Goal: Transaction & Acquisition: Download file/media

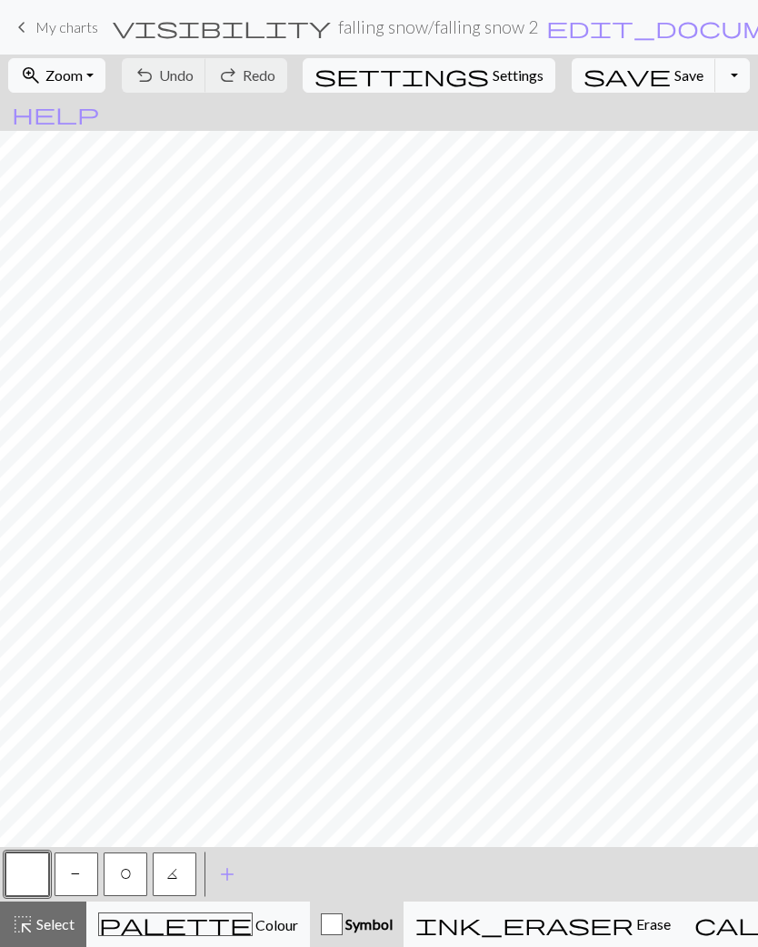
click at [675, 68] on span "Save" at bounding box center [689, 74] width 29 height 17
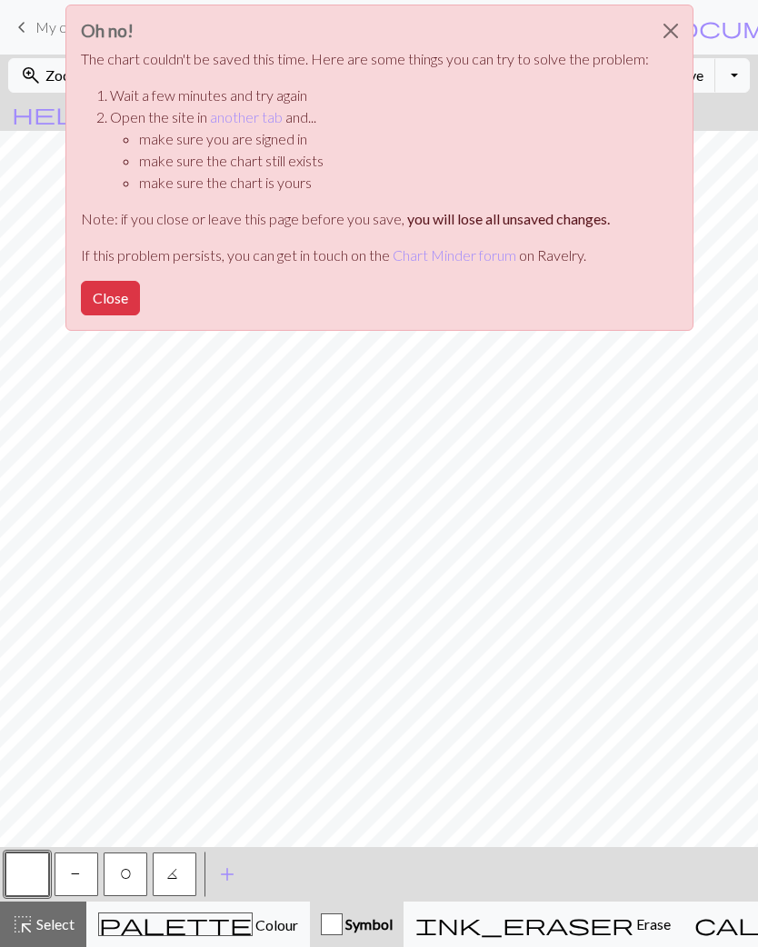
click at [670, 25] on button "Close" at bounding box center [671, 30] width 44 height 51
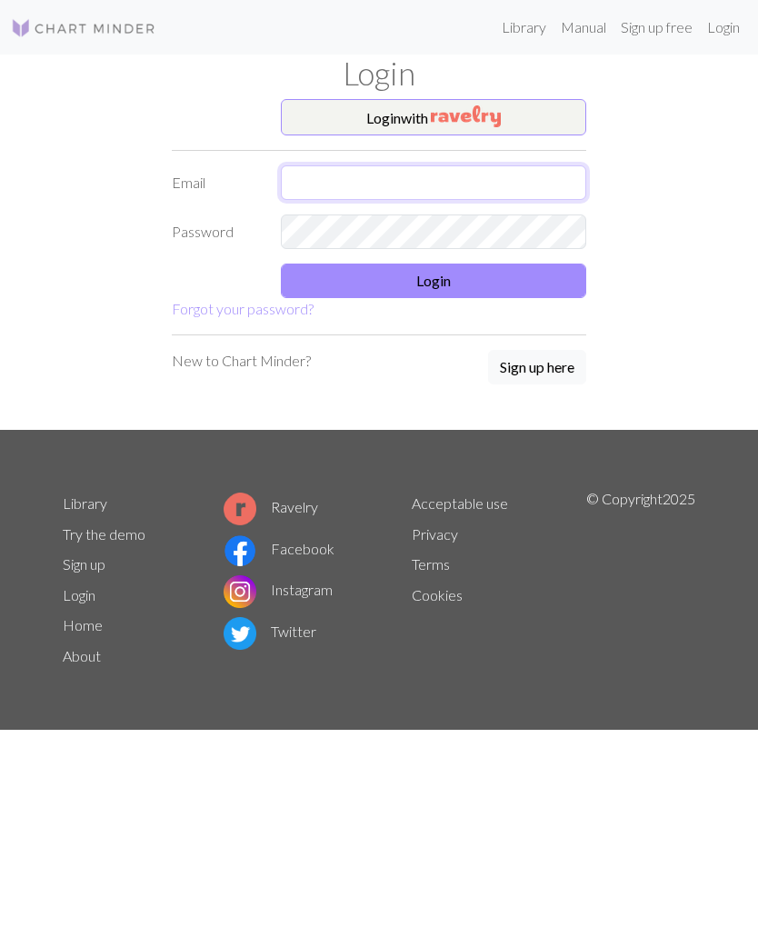
type input "mavirure@gmail.com"
click at [442, 282] on button "Login" at bounding box center [433, 281] width 305 height 35
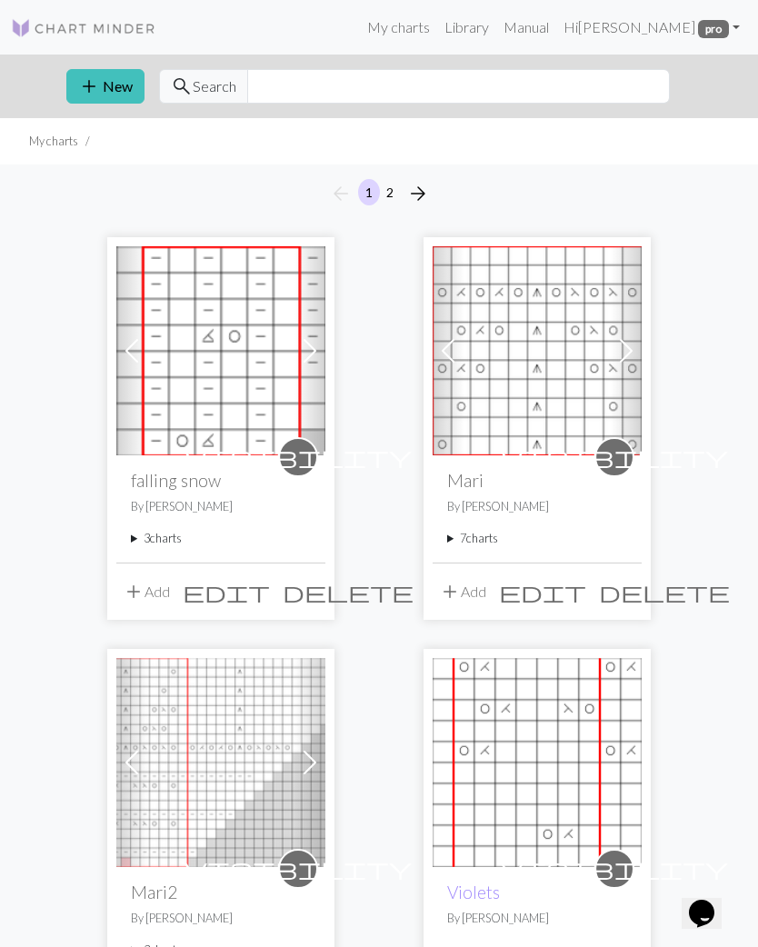
click at [174, 539] on summary "3 charts" at bounding box center [221, 538] width 180 height 17
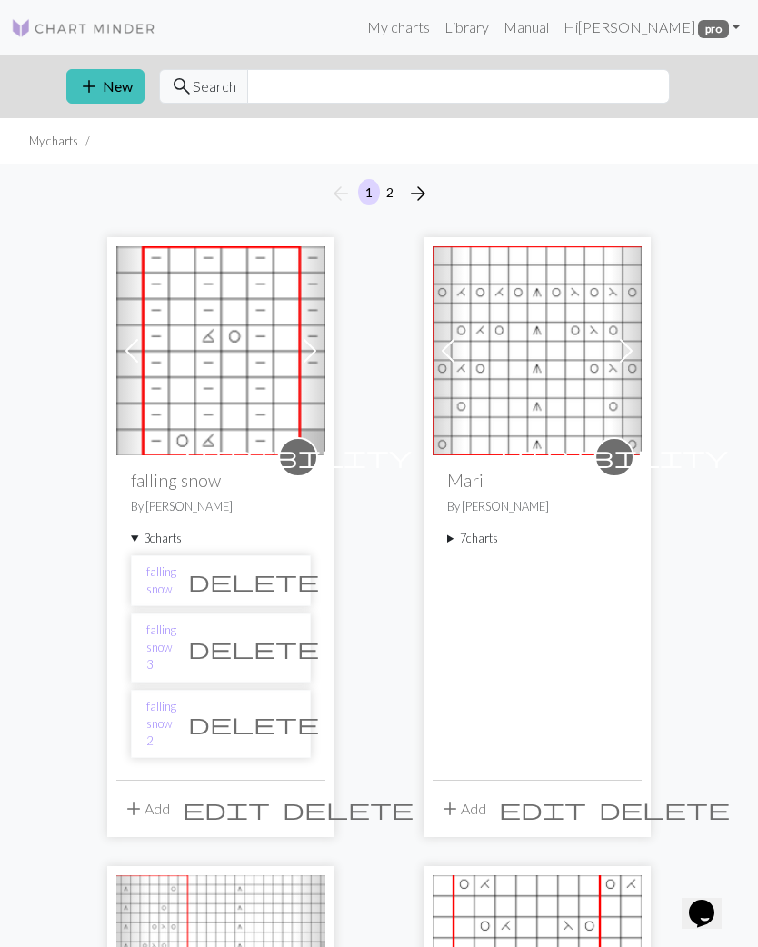
click at [176, 704] on link "falling snow 2" at bounding box center [161, 724] width 30 height 53
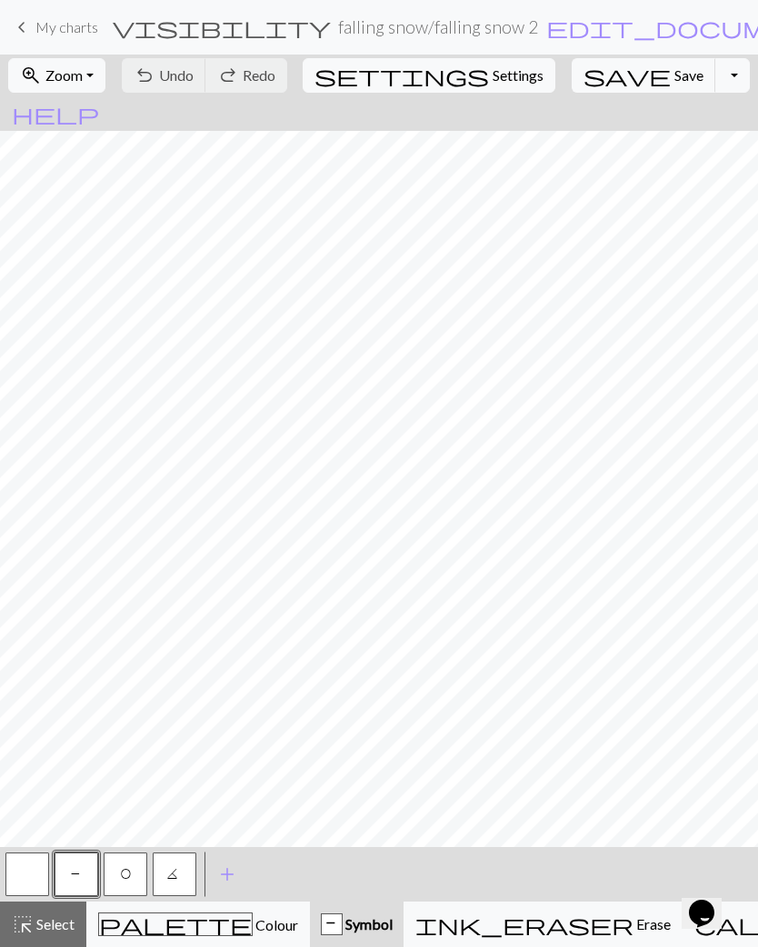
click at [715, 86] on button "Toggle Dropdown" at bounding box center [732, 75] width 35 height 35
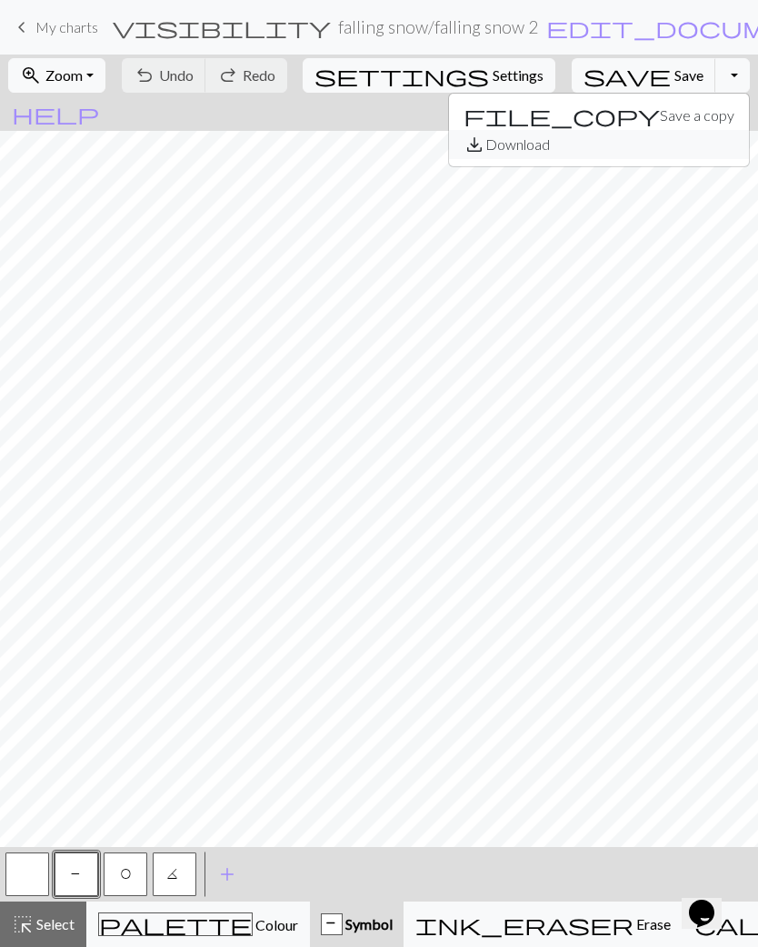
click at [616, 147] on button "save_alt Download" at bounding box center [599, 144] width 300 height 29
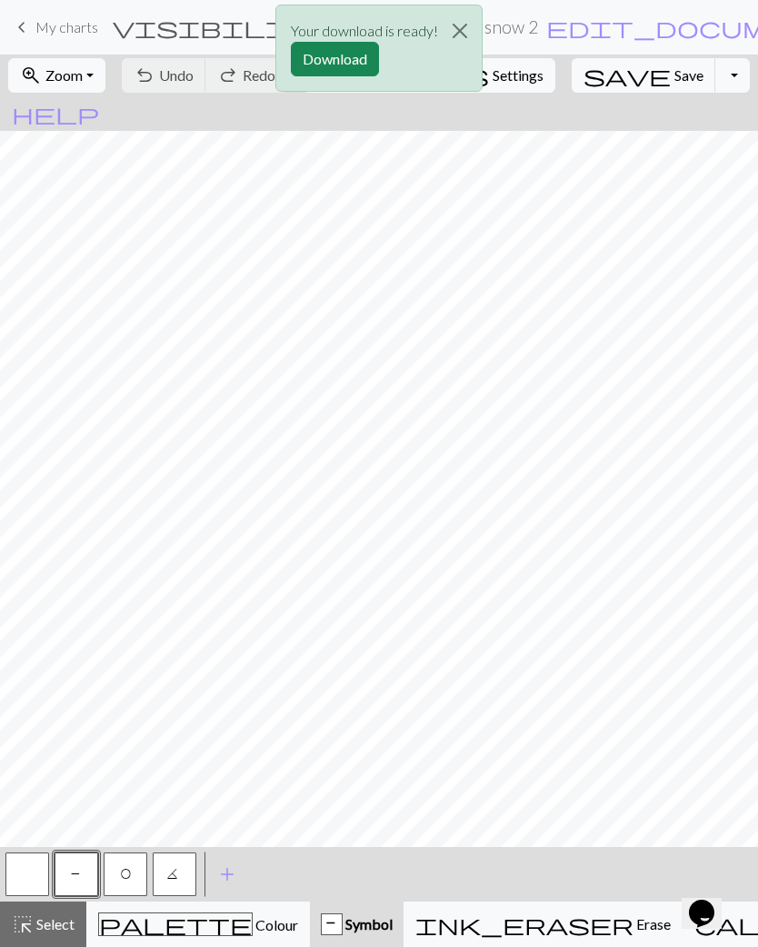
click at [353, 56] on button "Download" at bounding box center [335, 59] width 88 height 35
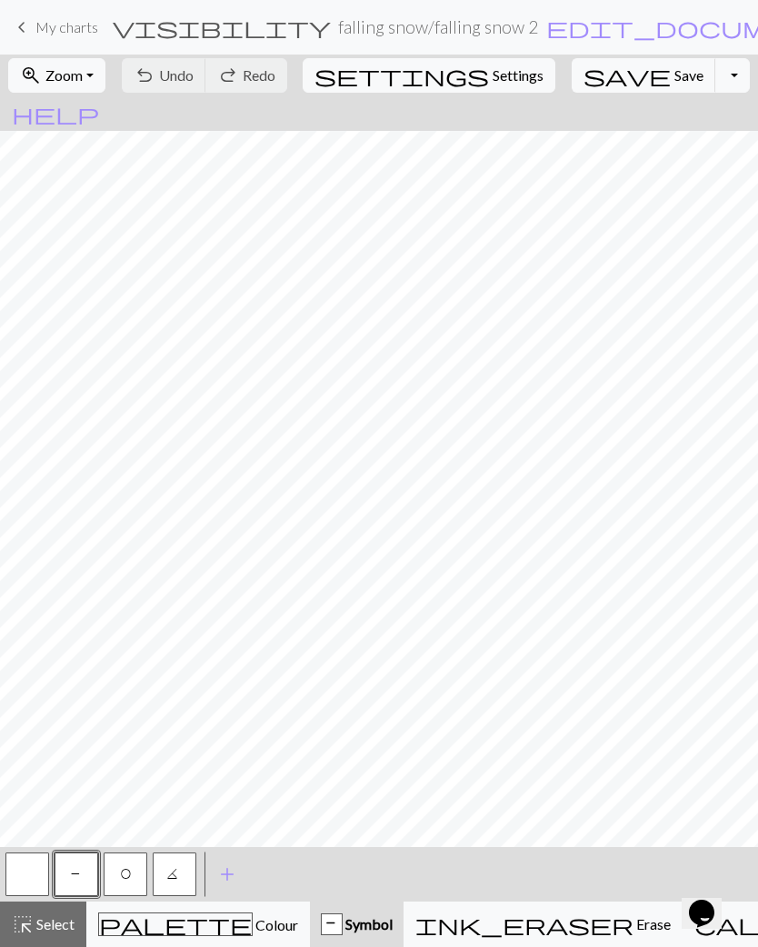
click at [715, 76] on button "Toggle Dropdown" at bounding box center [732, 75] width 35 height 35
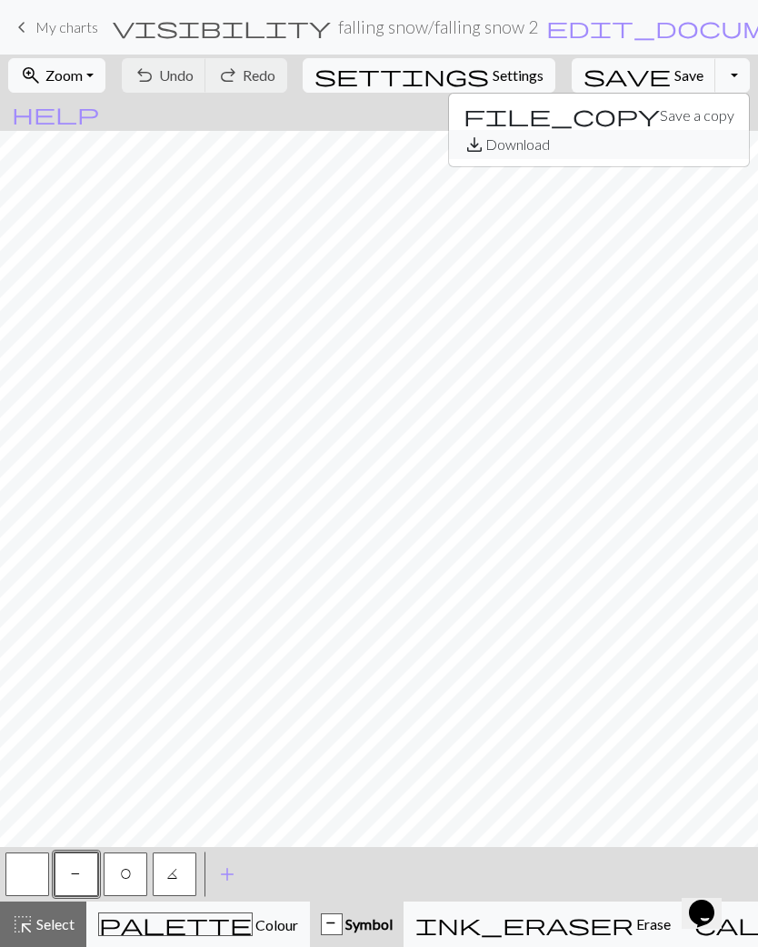
click at [623, 151] on button "save_alt Download" at bounding box center [599, 144] width 300 height 29
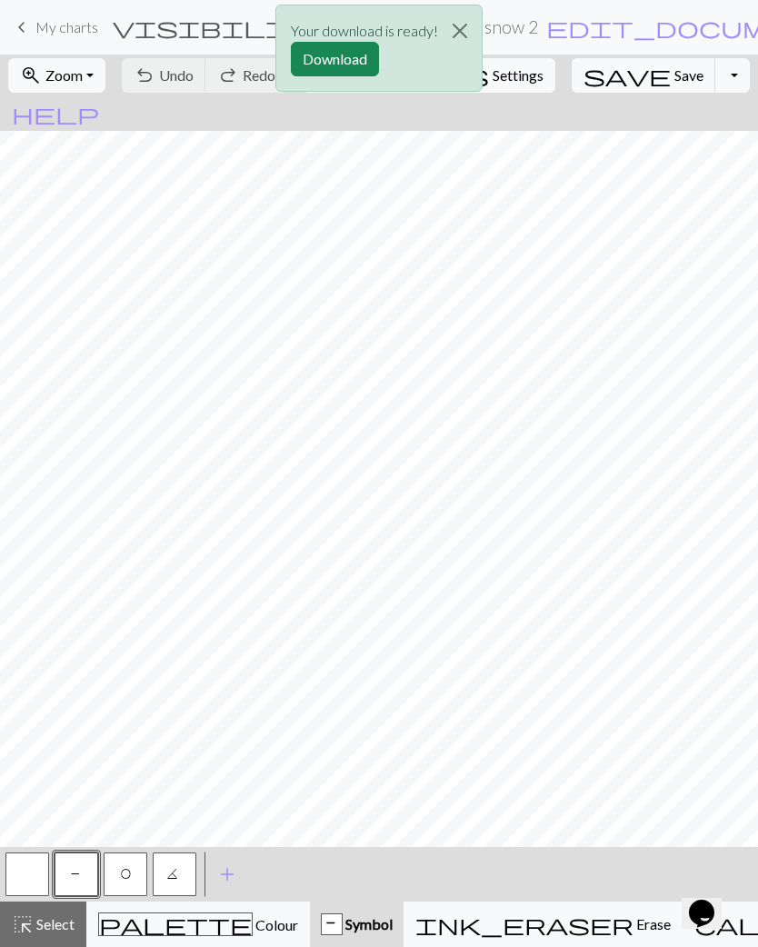
click at [359, 53] on button "Download" at bounding box center [335, 59] width 88 height 35
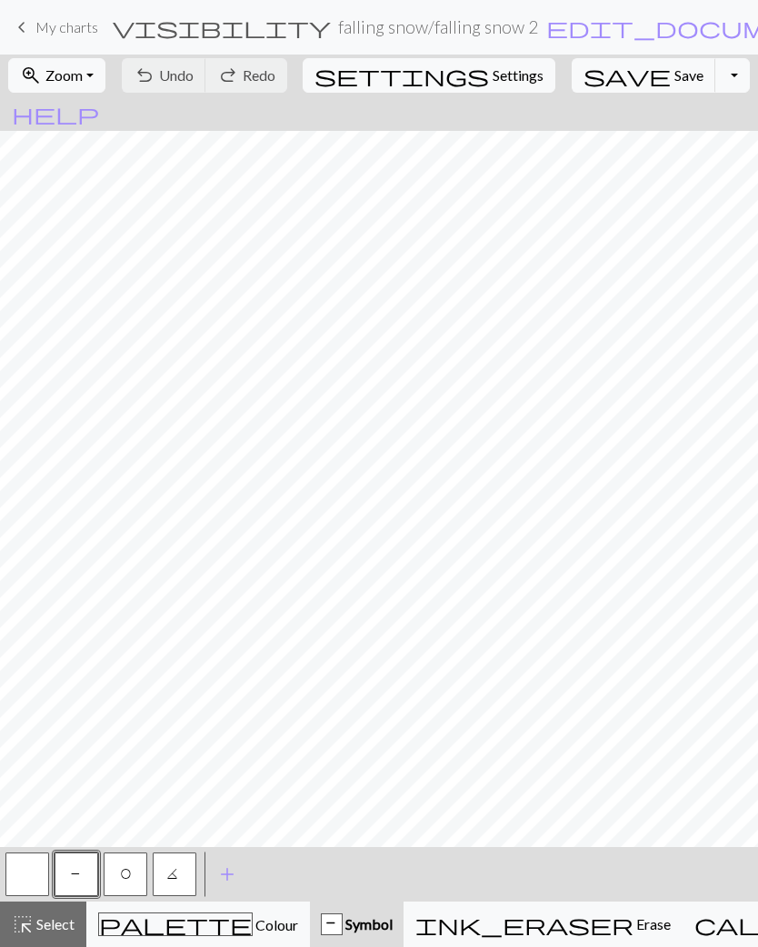
click at [105, 68] on button "zoom_in Zoom Zoom" at bounding box center [56, 75] width 97 height 35
click at [61, 23] on span "My charts" at bounding box center [66, 26] width 63 height 17
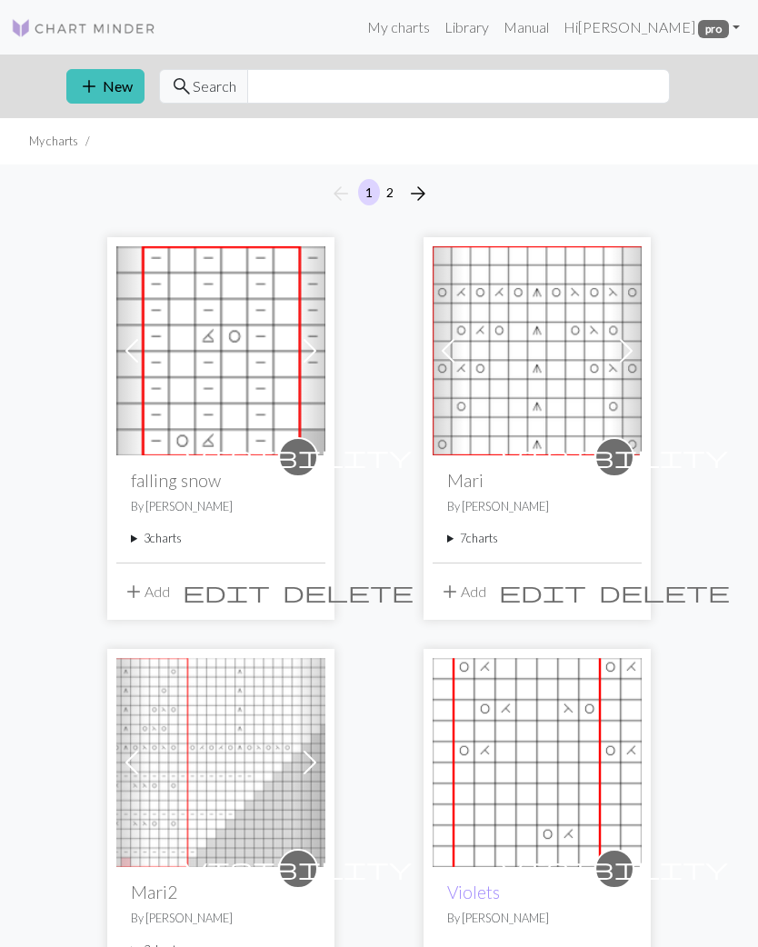
click at [185, 532] on summary "3 charts" at bounding box center [221, 538] width 180 height 17
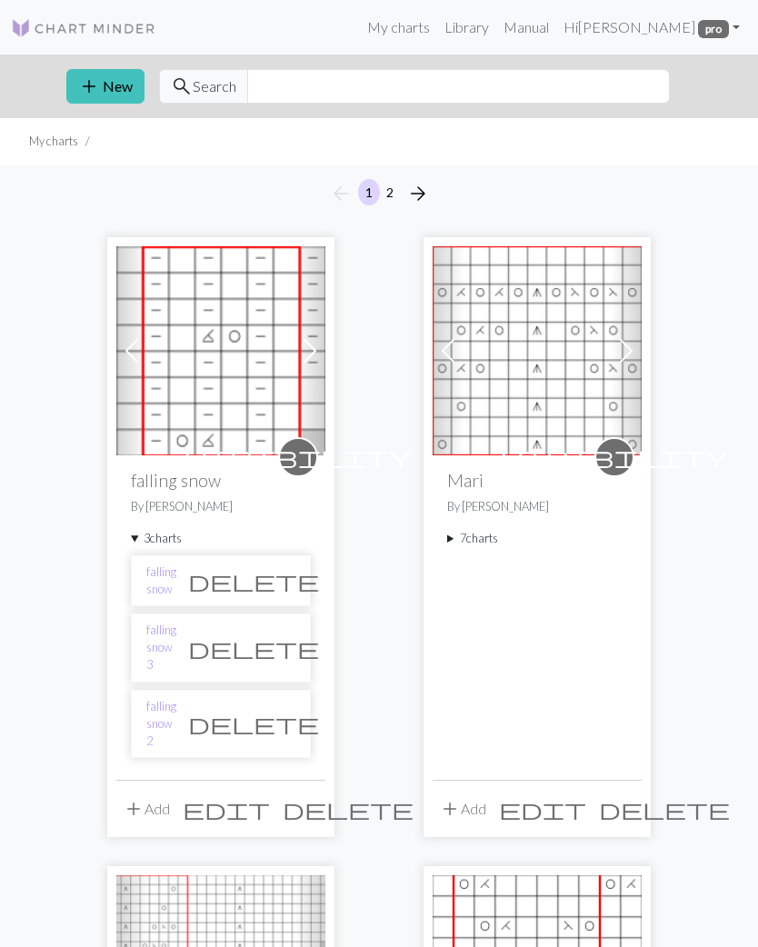
click at [176, 575] on link "falling snow" at bounding box center [161, 581] width 30 height 35
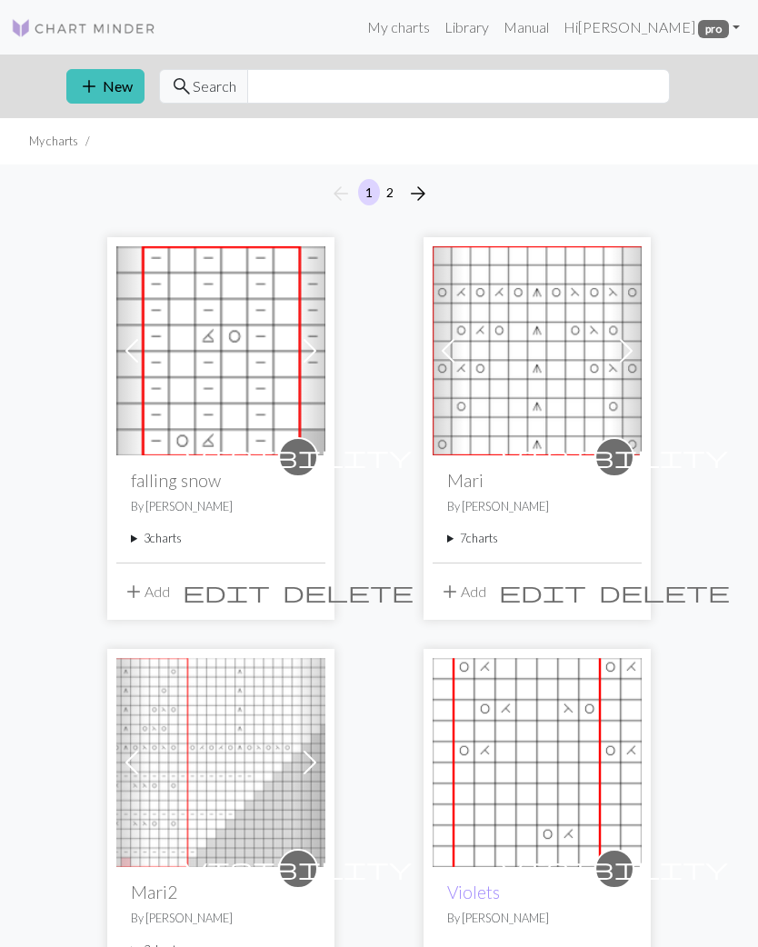
click at [171, 536] on summary "3 charts" at bounding box center [221, 538] width 180 height 17
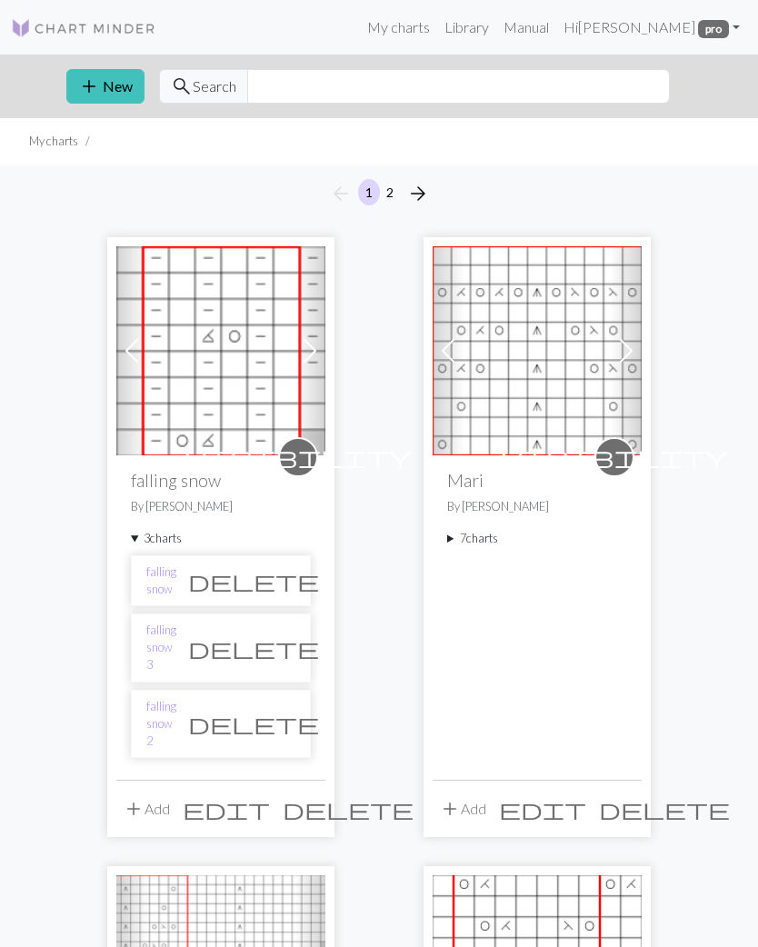
click at [176, 635] on link "falling snow 3" at bounding box center [161, 648] width 30 height 53
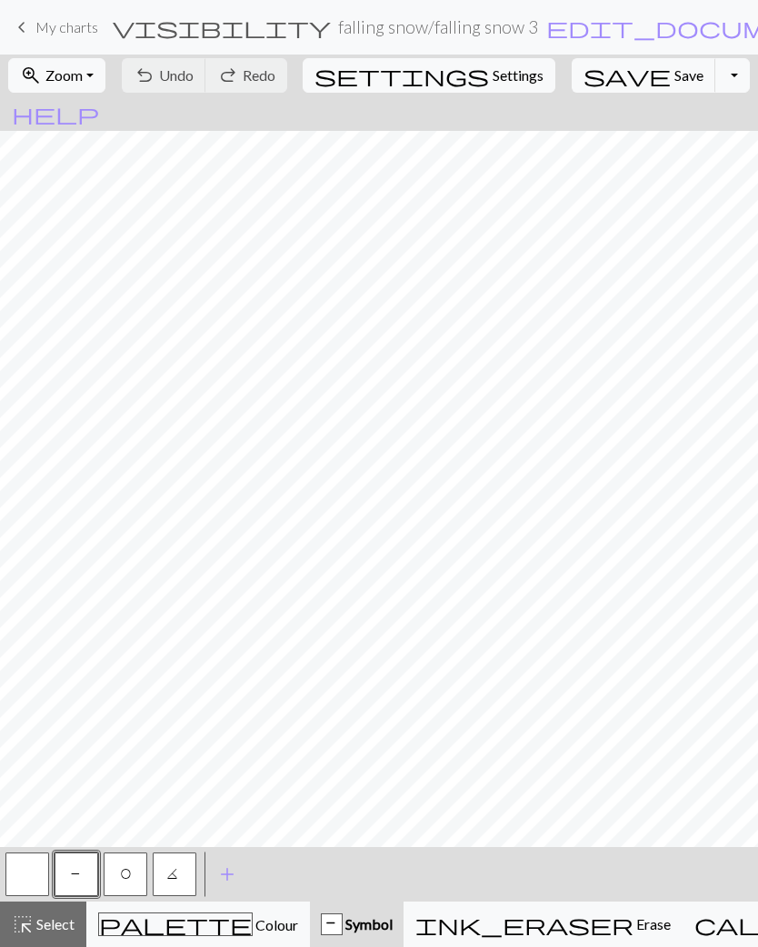
click at [715, 77] on button "Toggle Dropdown" at bounding box center [732, 75] width 35 height 35
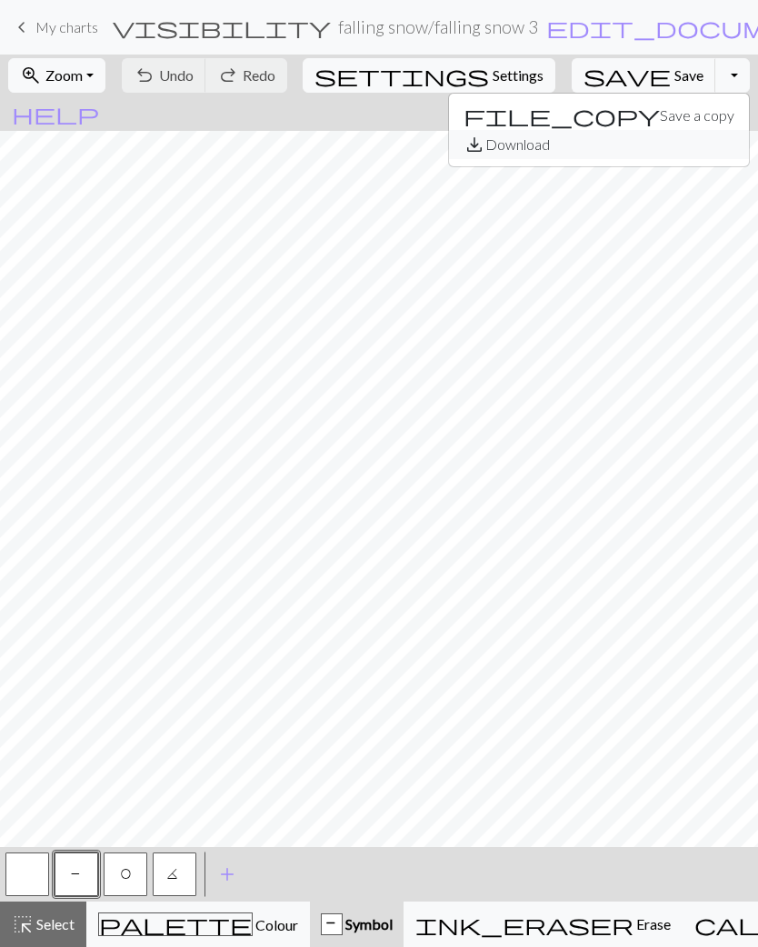
click at [623, 145] on button "save_alt Download" at bounding box center [599, 144] width 300 height 29
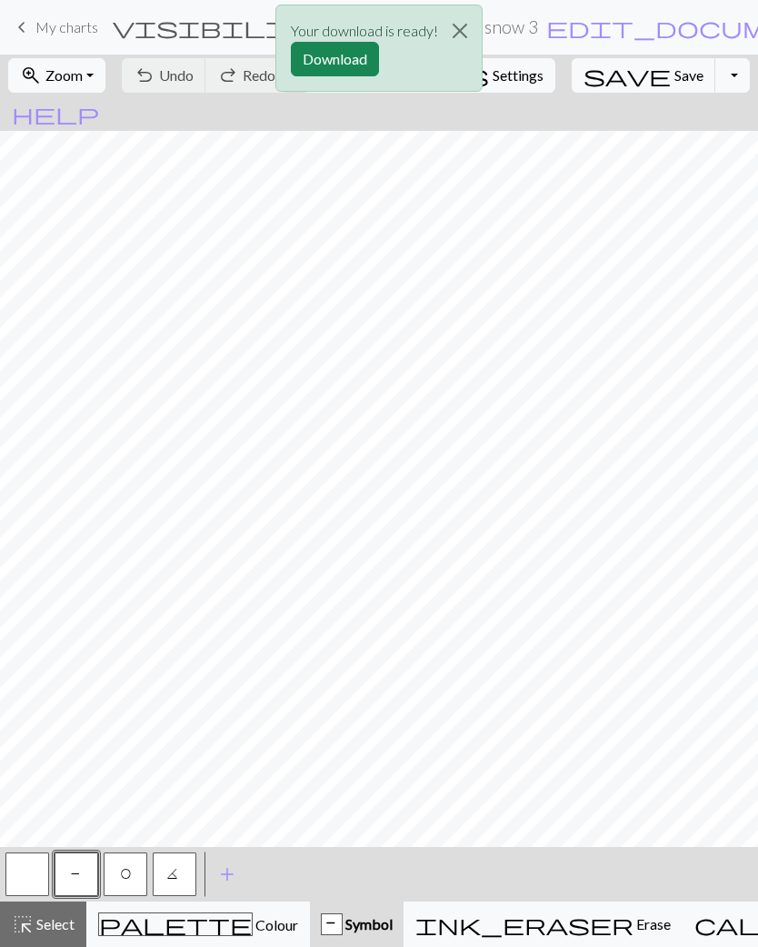
click at [350, 55] on button "Download" at bounding box center [335, 59] width 88 height 35
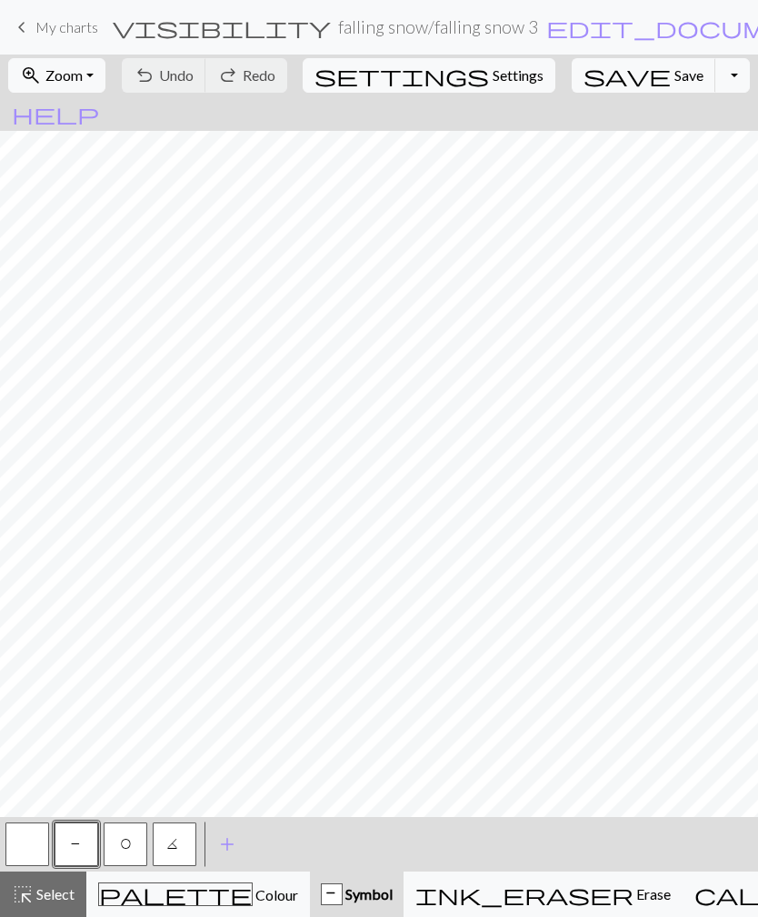
click at [25, 831] on button "button" at bounding box center [27, 845] width 44 height 44
click at [82, 864] on button "P" at bounding box center [77, 845] width 44 height 44
